Goal: Information Seeking & Learning: Learn about a topic

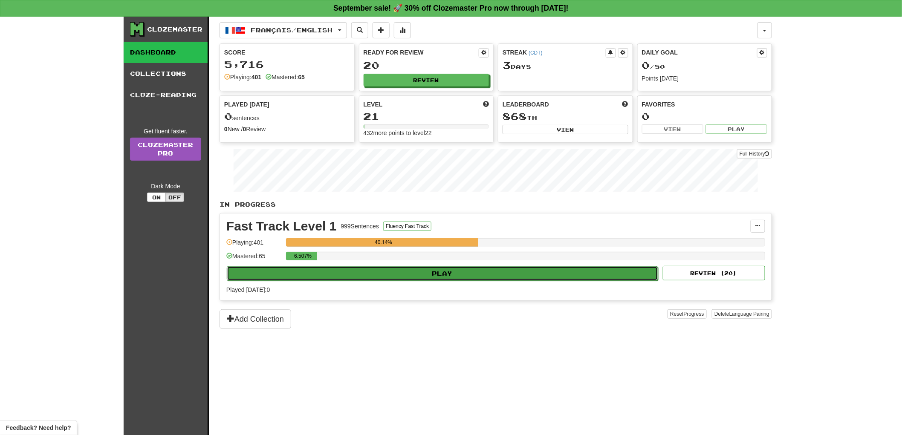
click at [448, 280] on button "Play" at bounding box center [442, 273] width 431 height 14
select select "**"
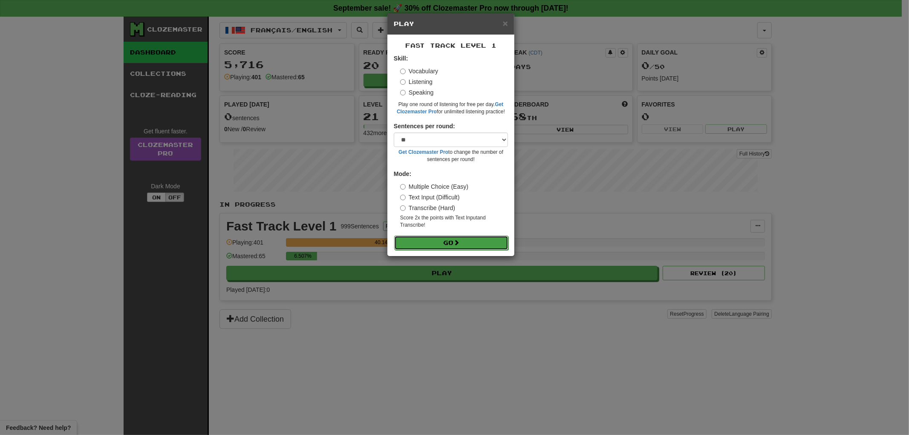
click at [449, 241] on button "Go" at bounding box center [451, 243] width 114 height 14
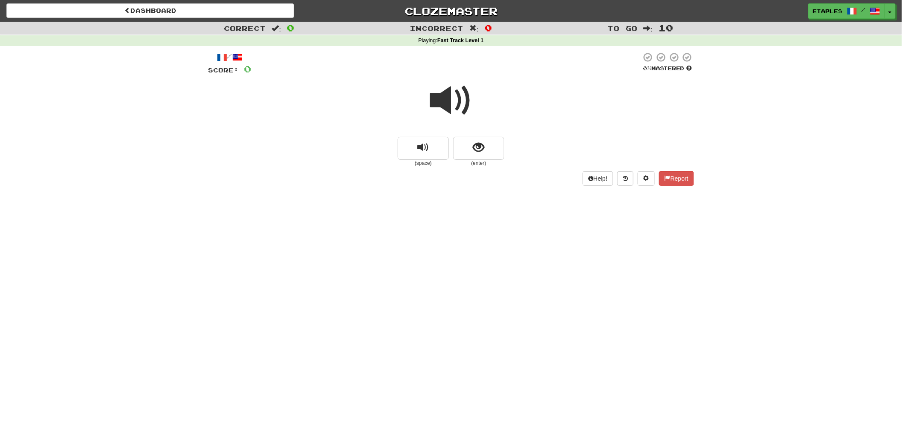
click at [446, 105] on span at bounding box center [451, 100] width 43 height 43
click at [483, 152] on span "show sentence" at bounding box center [479, 148] width 12 height 12
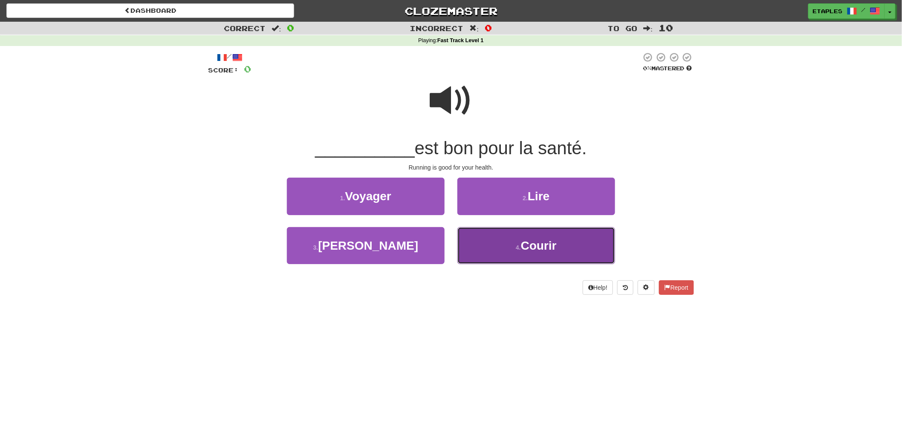
click at [543, 244] on span "Courir" at bounding box center [539, 245] width 36 height 13
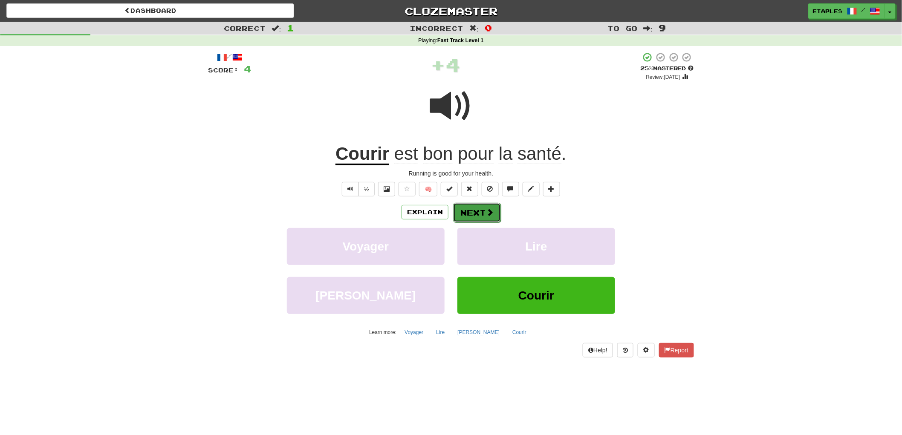
click at [471, 214] on button "Next" at bounding box center [477, 213] width 48 height 20
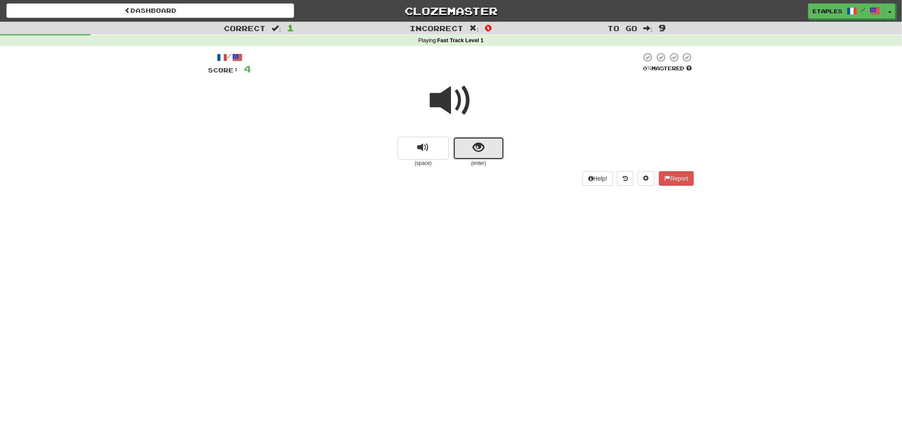
click at [474, 153] on span "show sentence" at bounding box center [479, 148] width 12 height 12
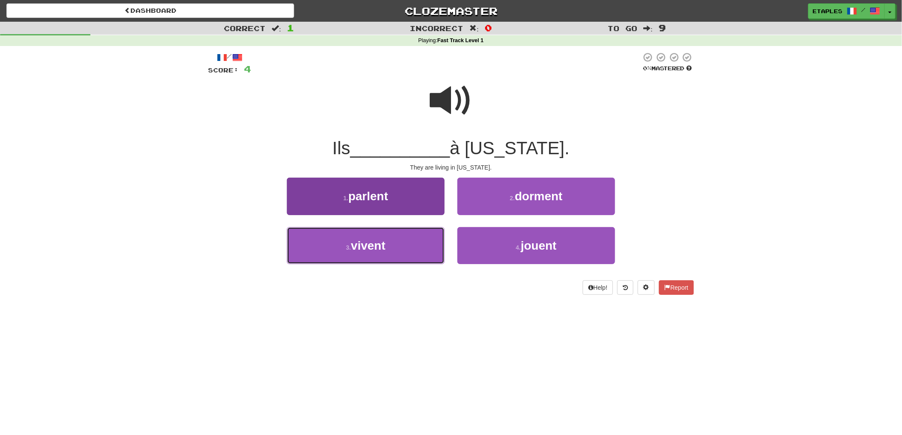
click at [373, 252] on button "3 . vivent" at bounding box center [366, 245] width 158 height 37
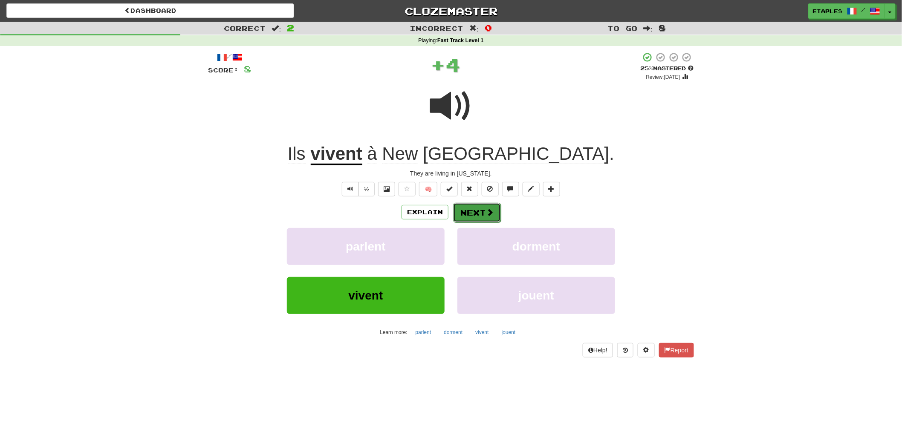
click at [474, 214] on button "Next" at bounding box center [477, 213] width 48 height 20
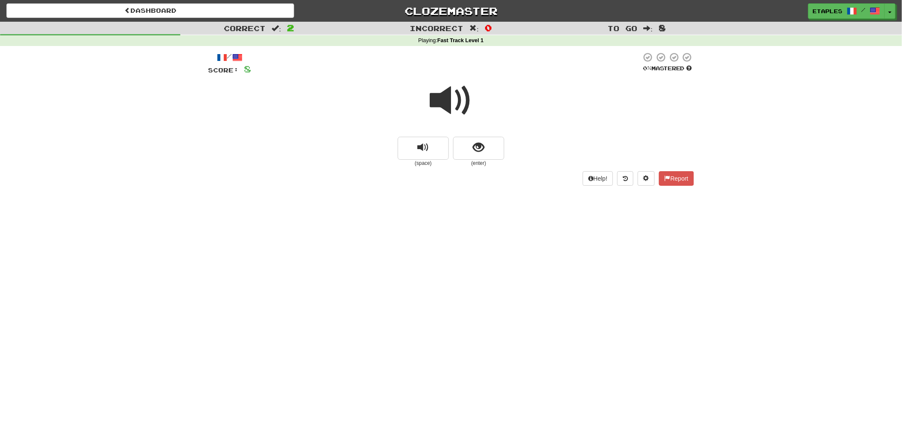
click at [448, 105] on span at bounding box center [451, 100] width 43 height 43
click at [448, 104] on span at bounding box center [451, 100] width 43 height 43
click at [472, 152] on button "show sentence" at bounding box center [478, 148] width 51 height 23
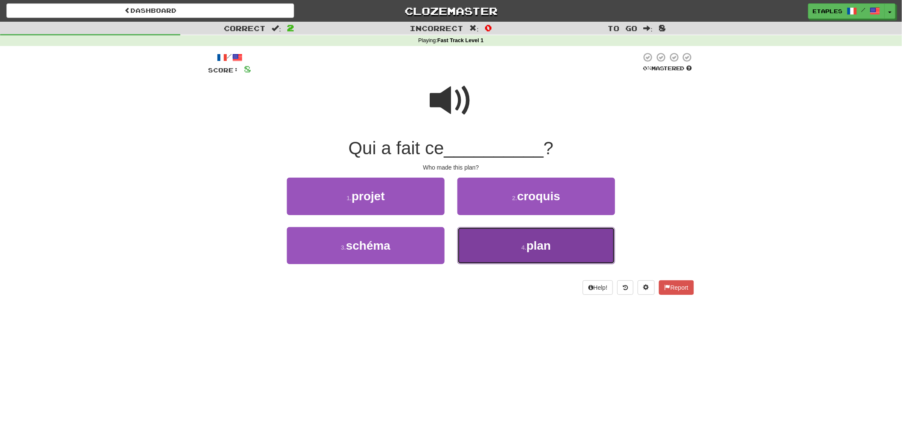
click at [520, 244] on button "4 . plan" at bounding box center [536, 245] width 158 height 37
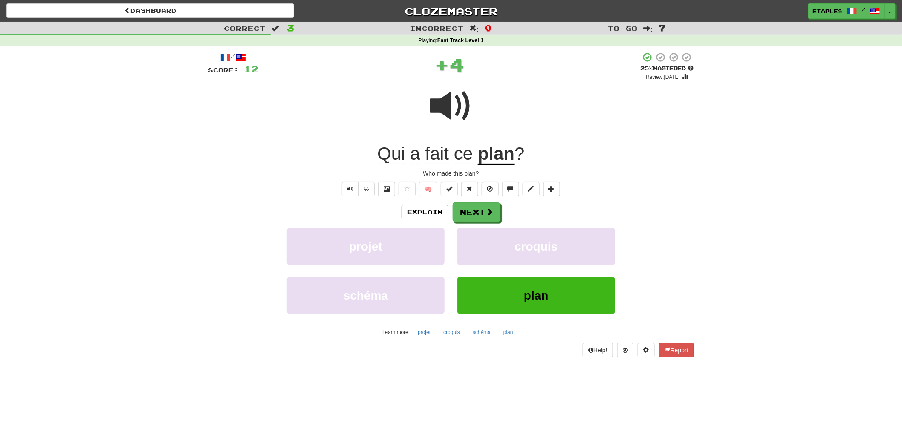
click at [453, 105] on span at bounding box center [451, 106] width 43 height 43
click at [472, 211] on button "Next" at bounding box center [477, 213] width 48 height 20
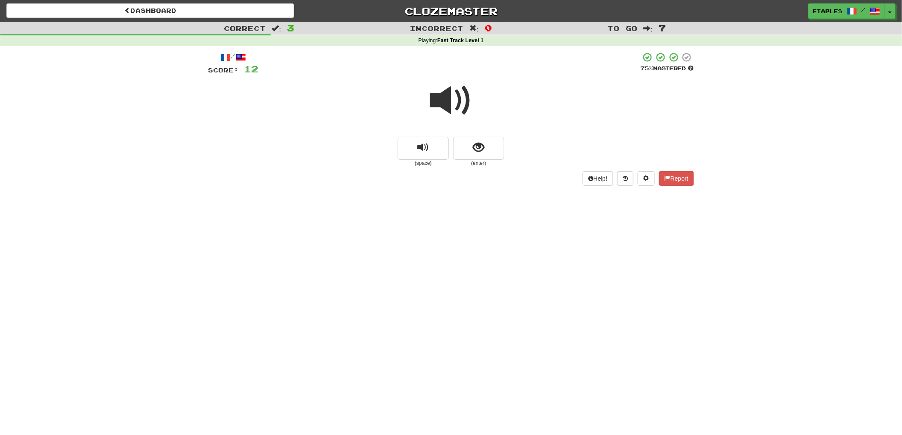
click at [461, 106] on span at bounding box center [451, 100] width 43 height 43
click at [473, 147] on span "show sentence" at bounding box center [479, 148] width 12 height 12
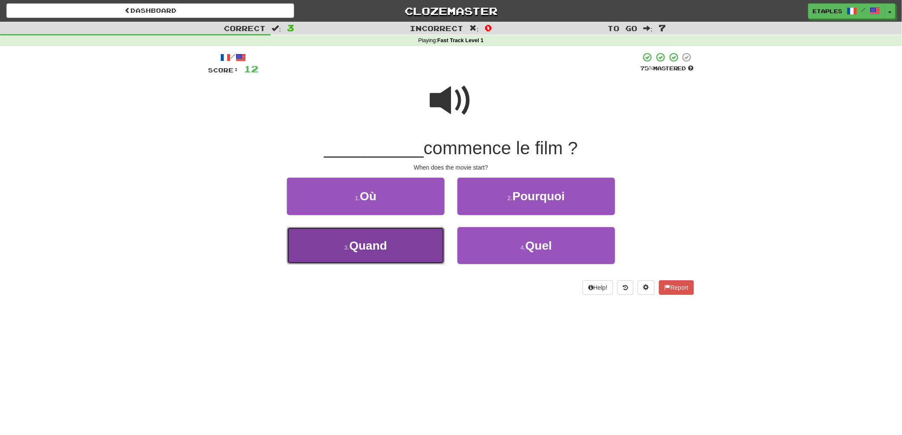
click at [386, 252] on button "3 . Quand" at bounding box center [366, 245] width 158 height 37
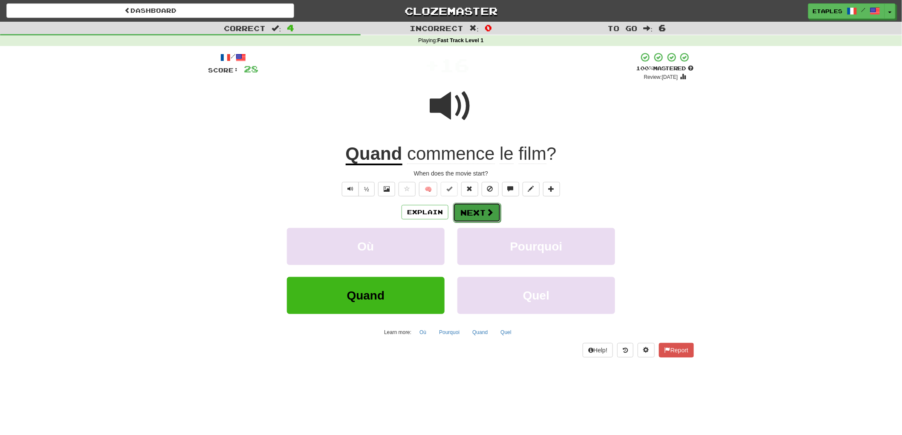
click at [469, 217] on button "Next" at bounding box center [477, 213] width 48 height 20
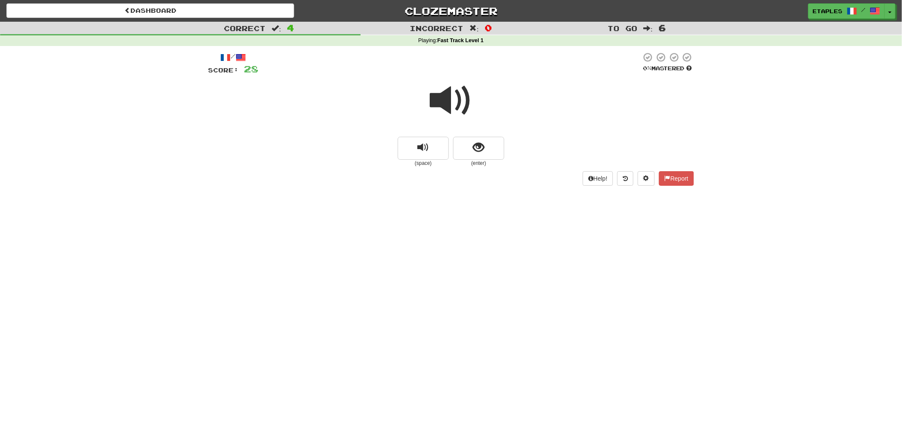
click at [445, 100] on span at bounding box center [451, 100] width 43 height 43
click at [467, 146] on button "show sentence" at bounding box center [478, 148] width 51 height 23
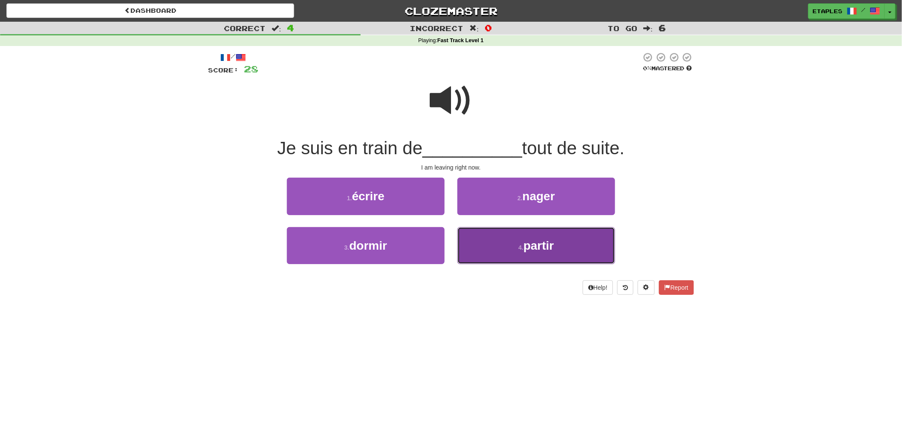
click at [539, 246] on span "partir" at bounding box center [538, 245] width 31 height 13
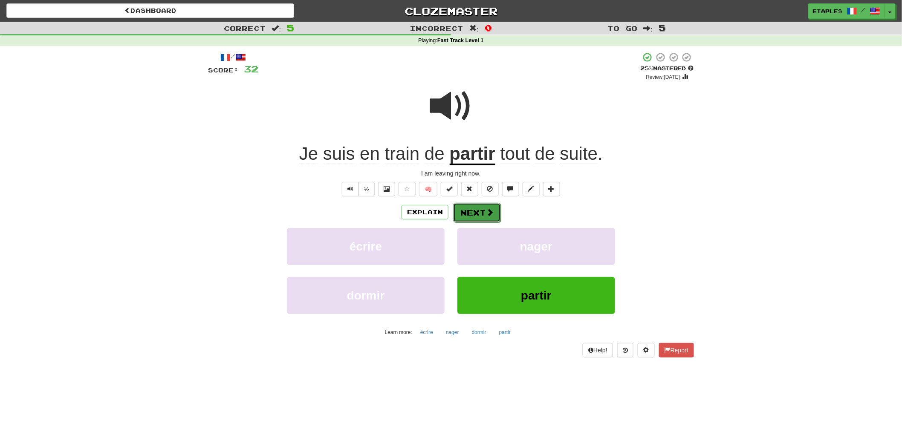
click at [475, 210] on button "Next" at bounding box center [477, 213] width 48 height 20
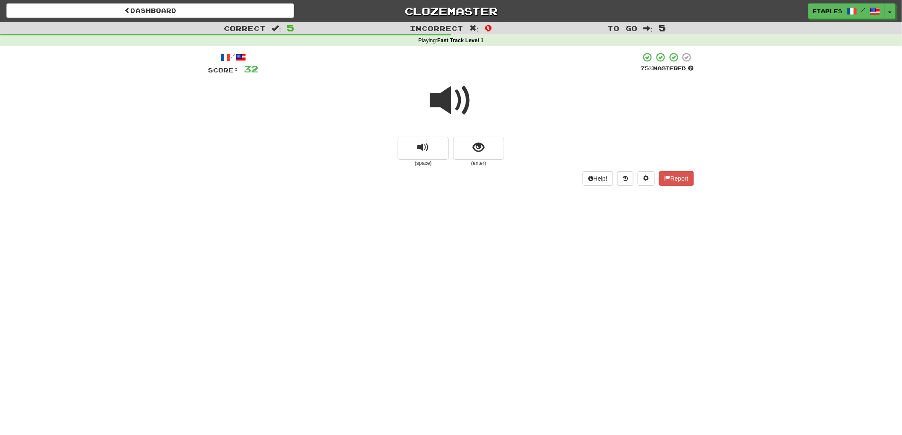
click at [442, 100] on span at bounding box center [451, 100] width 43 height 43
click at [482, 143] on span "show sentence" at bounding box center [479, 148] width 12 height 12
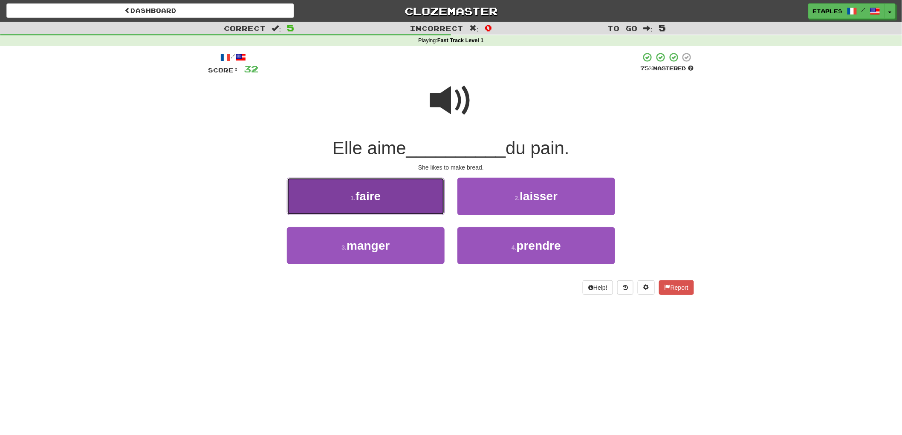
click at [373, 201] on span "faire" at bounding box center [368, 196] width 25 height 13
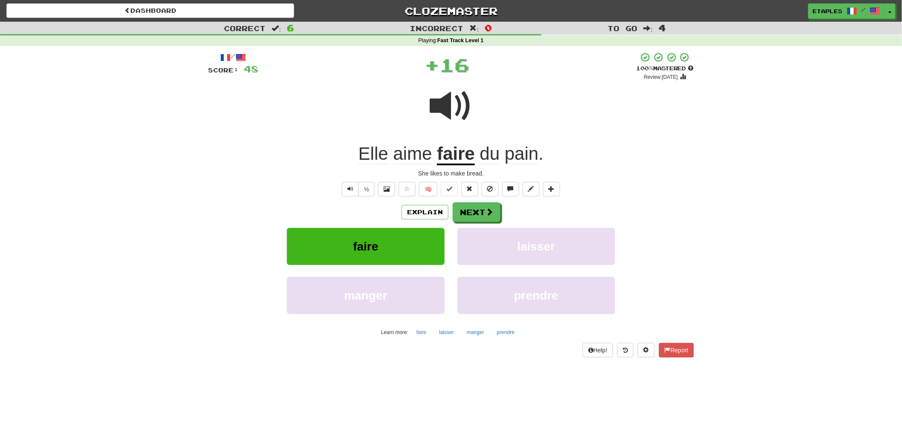
click at [443, 108] on span at bounding box center [451, 106] width 43 height 43
click at [472, 214] on button "Next" at bounding box center [477, 213] width 48 height 20
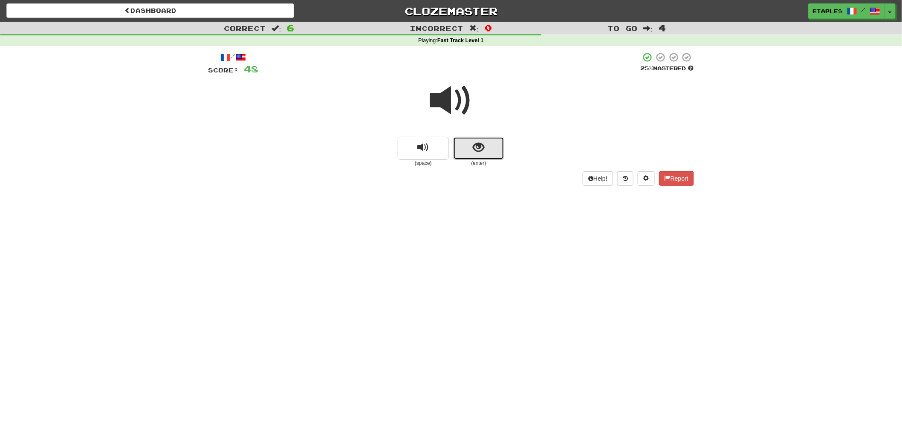
click at [475, 147] on span "show sentence" at bounding box center [479, 148] width 12 height 12
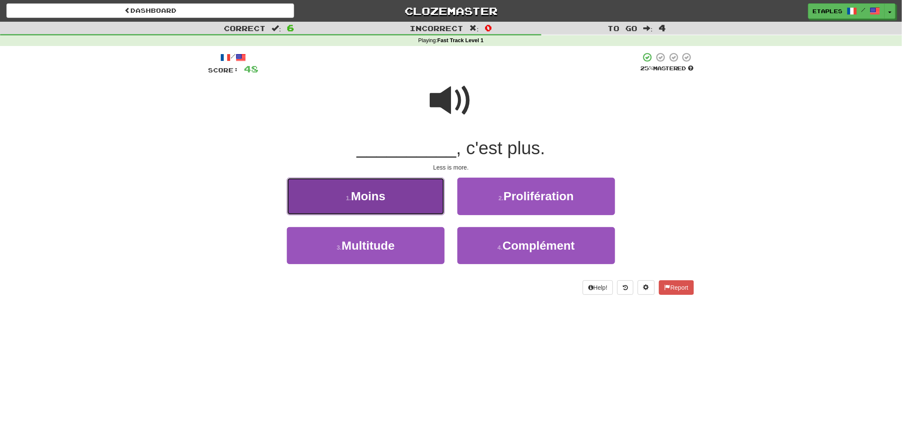
click at [364, 195] on span "Moins" at bounding box center [368, 196] width 35 height 13
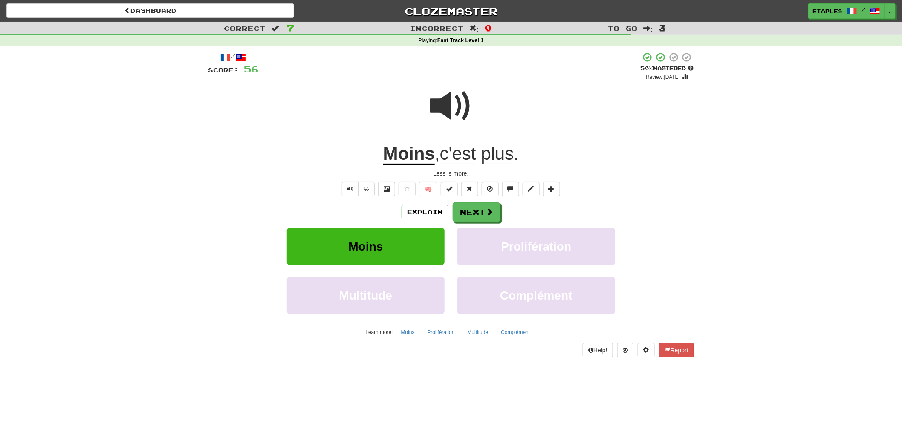
click at [444, 101] on span at bounding box center [451, 106] width 43 height 43
click at [466, 215] on button "Next" at bounding box center [477, 212] width 48 height 20
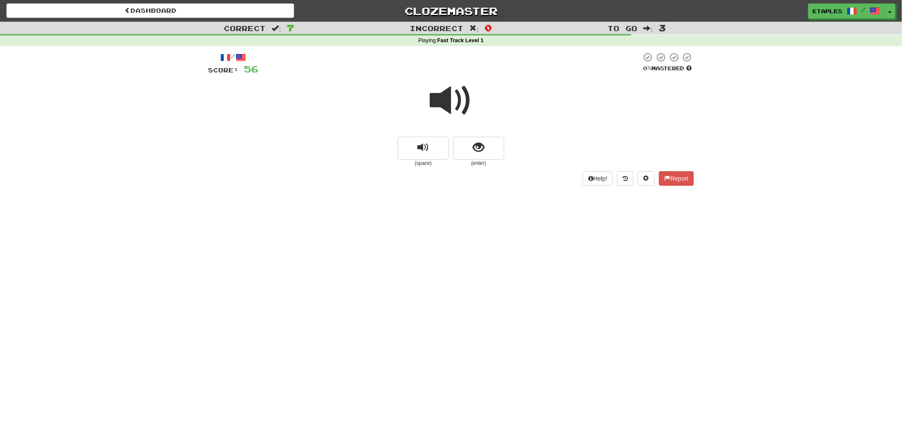
click at [454, 104] on span at bounding box center [451, 100] width 43 height 43
click at [441, 101] on span at bounding box center [451, 100] width 43 height 43
click at [472, 157] on button "show sentence" at bounding box center [478, 148] width 51 height 23
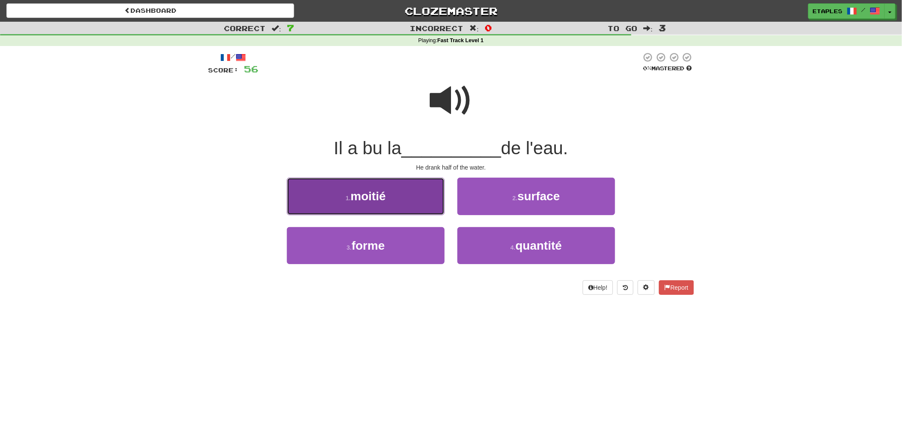
click at [377, 201] on span "moitié" at bounding box center [368, 196] width 35 height 13
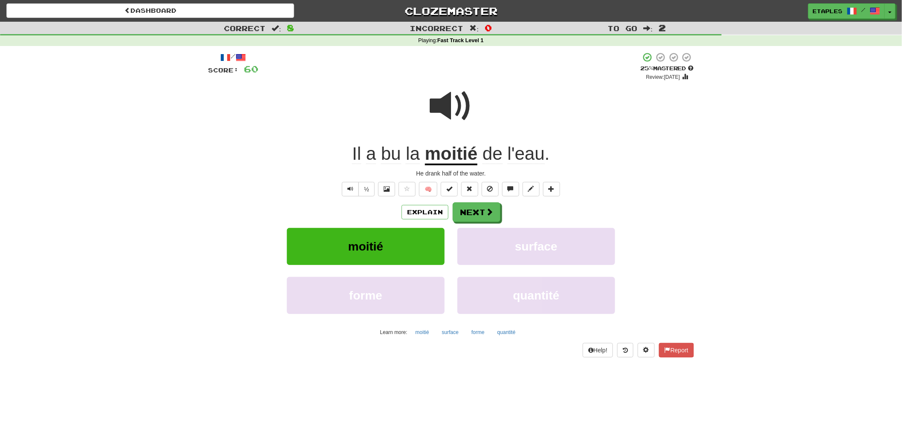
click at [440, 108] on span at bounding box center [451, 106] width 43 height 43
click at [489, 213] on span at bounding box center [490, 212] width 8 height 8
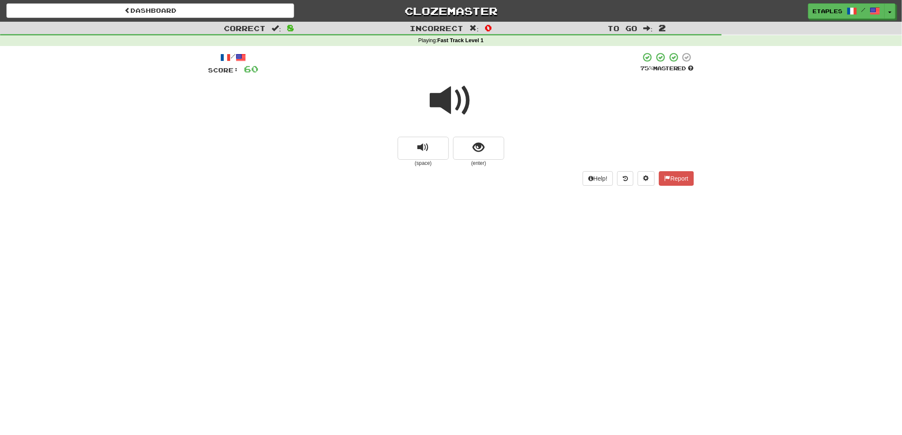
click at [445, 101] on span at bounding box center [451, 100] width 43 height 43
click at [476, 152] on span "show sentence" at bounding box center [479, 148] width 12 height 12
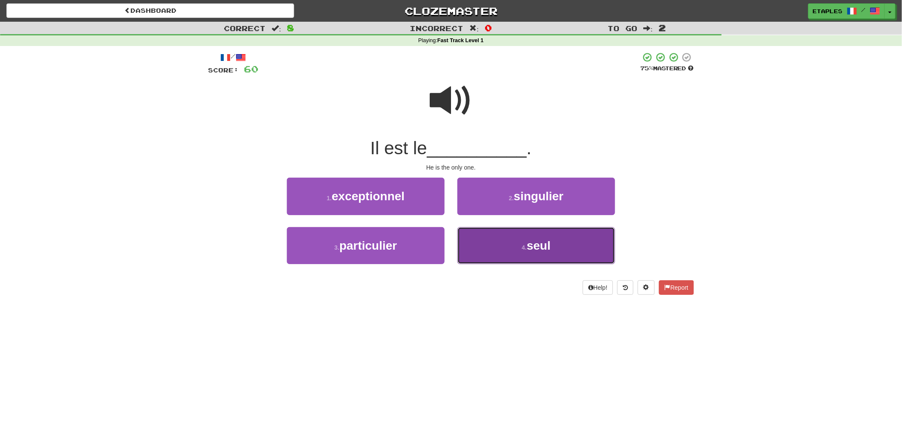
click at [509, 250] on button "4 . [GEOGRAPHIC_DATA]" at bounding box center [536, 245] width 158 height 37
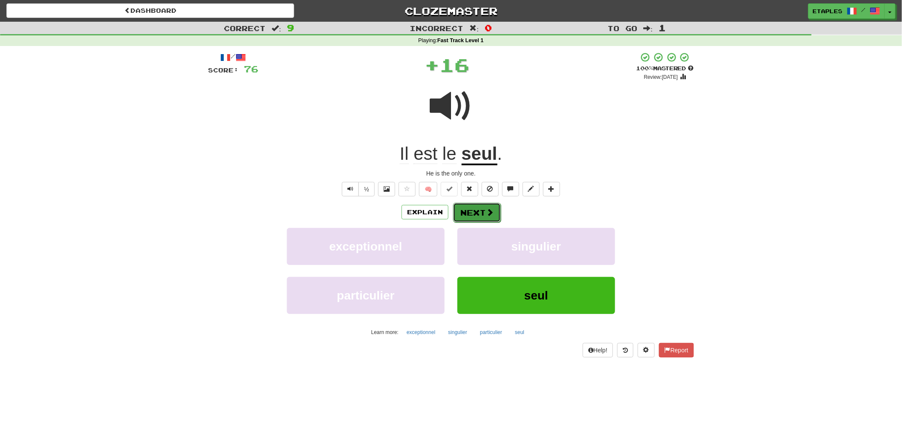
click at [470, 212] on button "Next" at bounding box center [477, 213] width 48 height 20
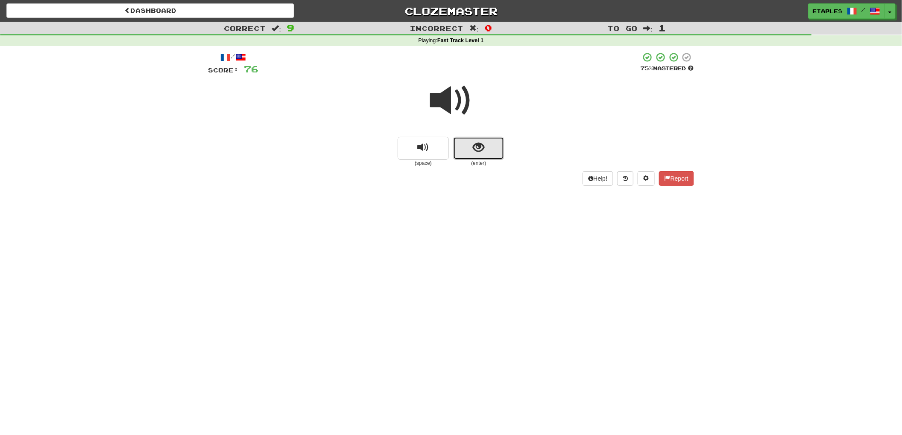
click at [466, 147] on button "show sentence" at bounding box center [478, 148] width 51 height 23
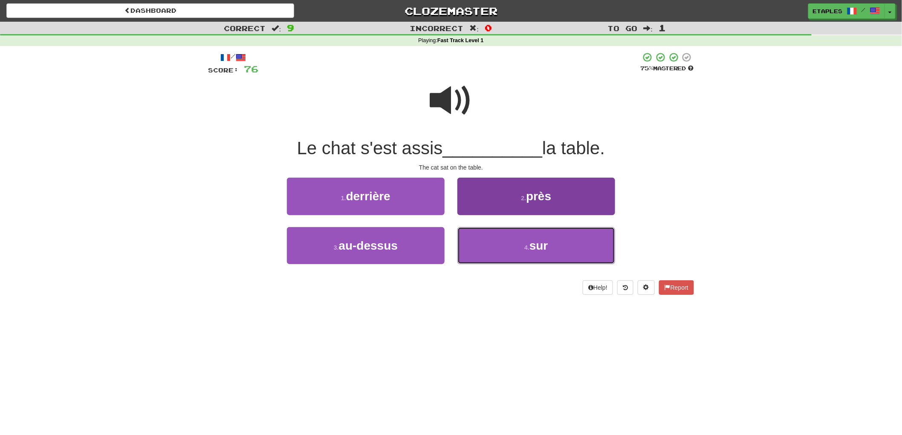
click at [520, 250] on button "4 . sur" at bounding box center [536, 245] width 158 height 37
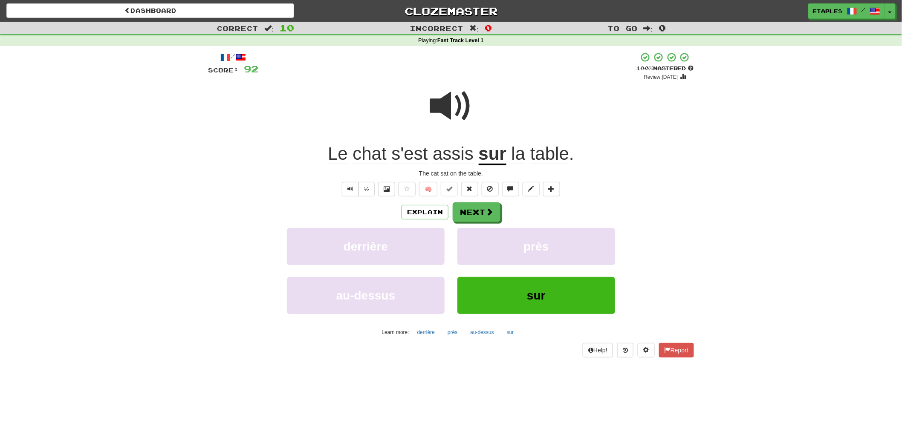
click at [437, 107] on span at bounding box center [451, 106] width 43 height 43
click at [469, 215] on button "Next" at bounding box center [477, 213] width 48 height 20
